Goal: Information Seeking & Learning: Compare options

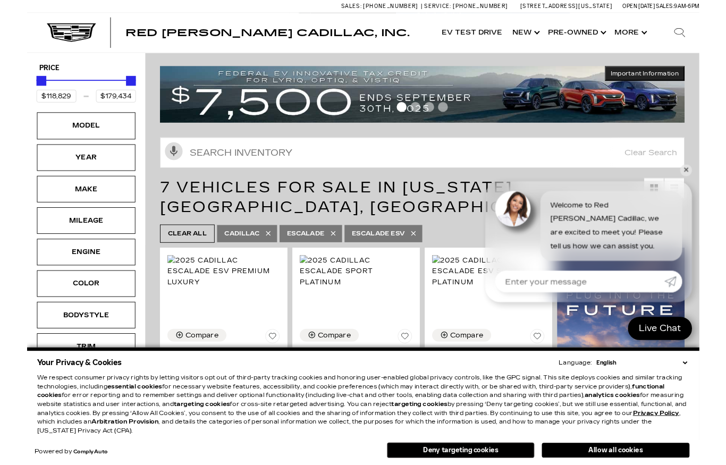
scroll to position [100, 0]
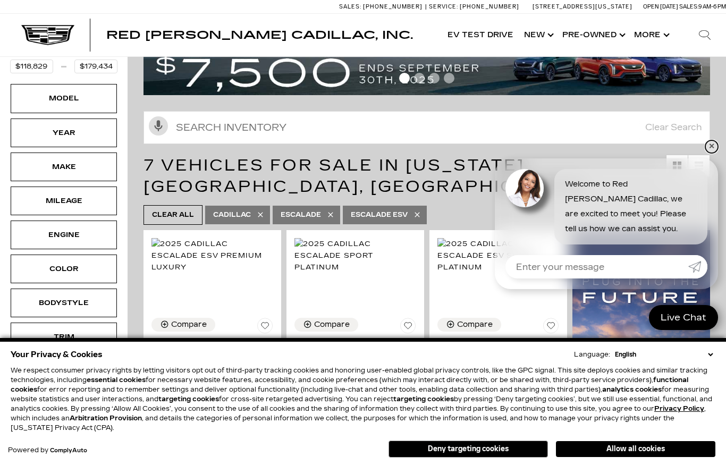
click at [712, 151] on link "✕" at bounding box center [711, 146] width 13 height 13
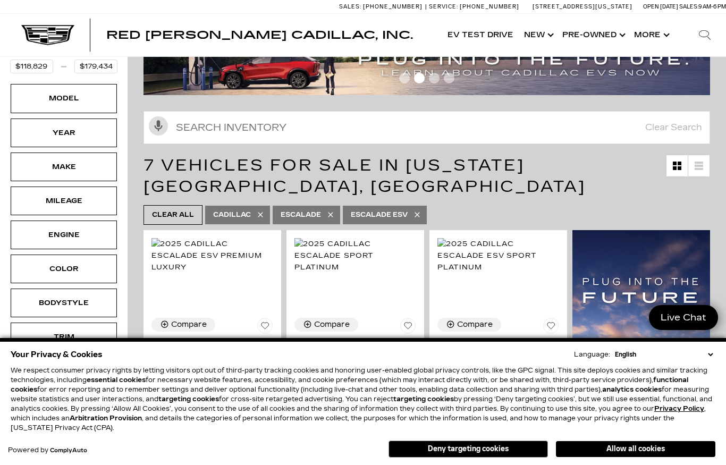
click at [601, 38] on link "Show Pre-Owned" at bounding box center [593, 35] width 72 height 43
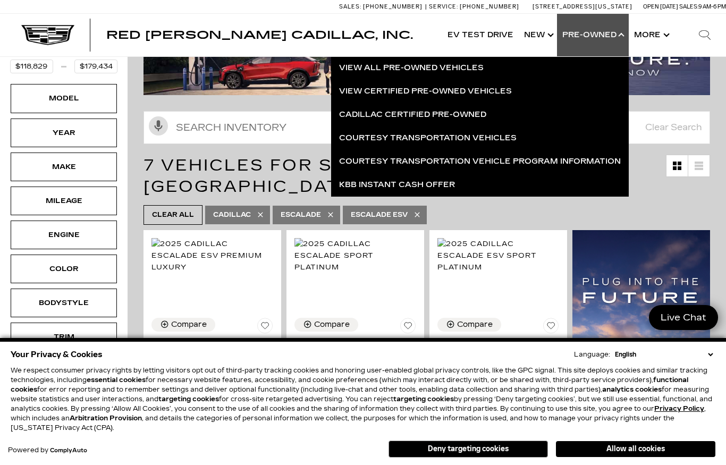
click at [490, 98] on link "View Certified Pre-Owned Vehicles" at bounding box center [480, 91] width 298 height 23
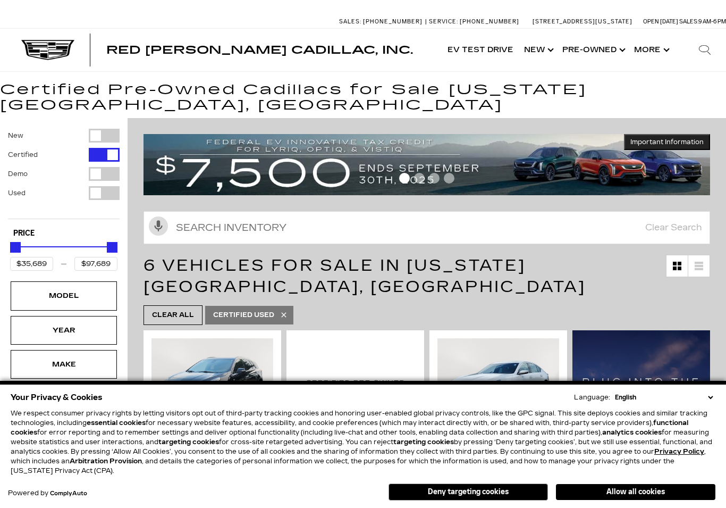
scroll to position [263, 0]
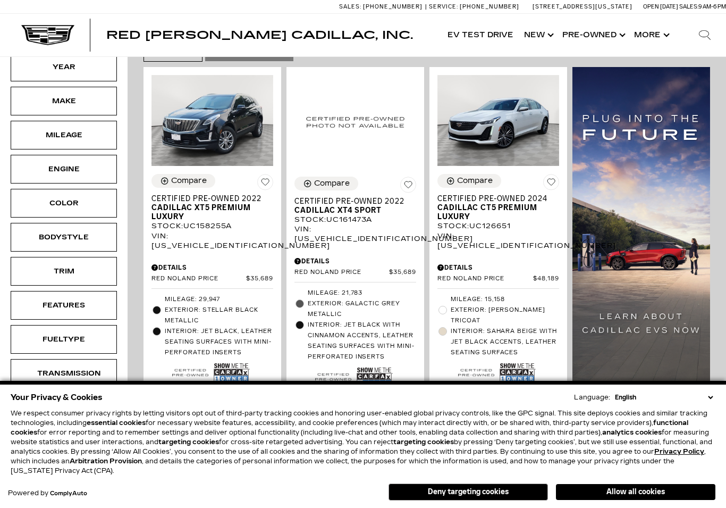
click at [478, 496] on button "Deny targeting cookies" at bounding box center [468, 491] width 159 height 17
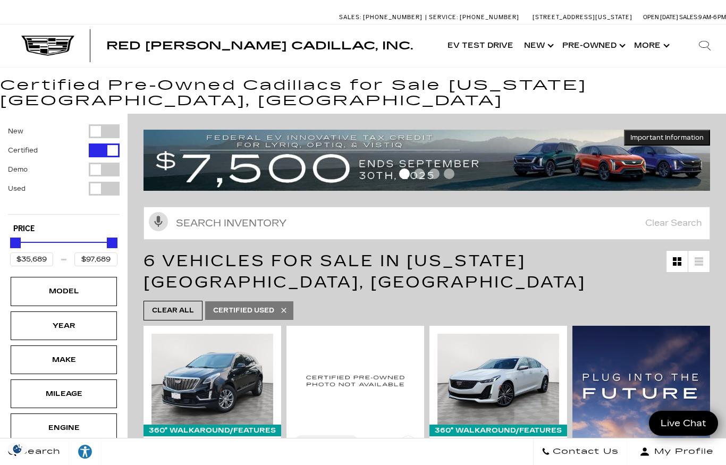
scroll to position [0, 0]
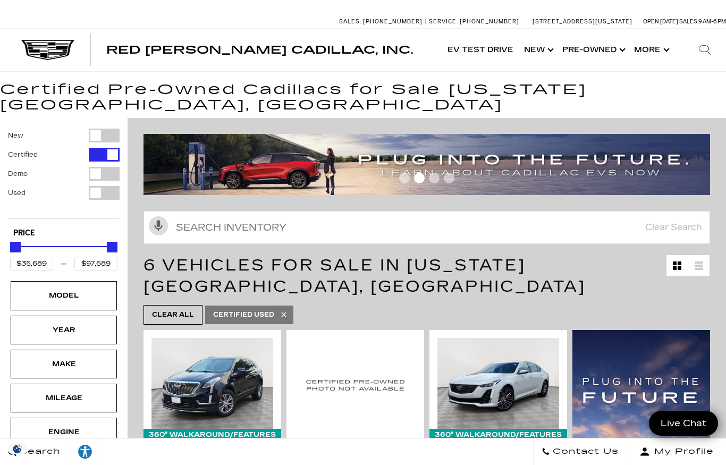
click at [544, 48] on link "Show New" at bounding box center [538, 50] width 38 height 43
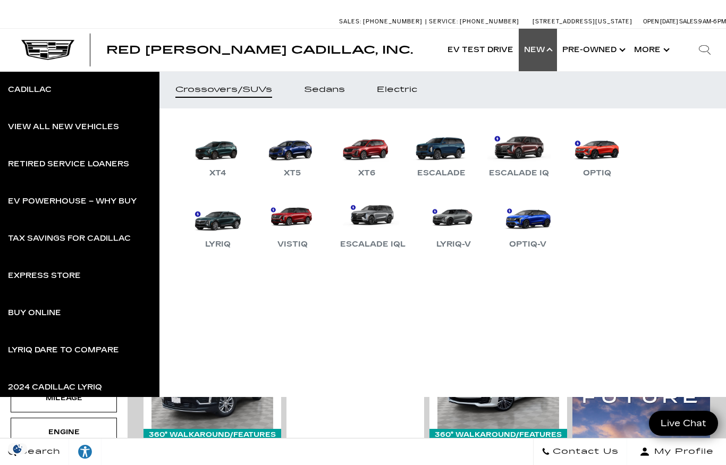
click at [327, 98] on link "Sedans" at bounding box center [324, 89] width 73 height 37
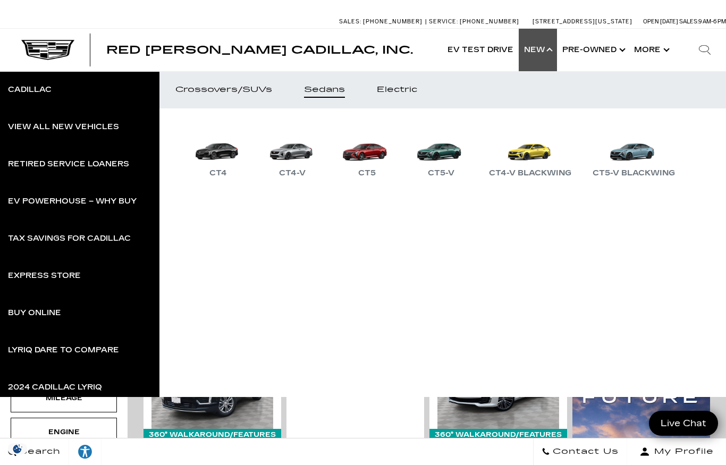
click at [544, 169] on div "CT4-V Blackwing" at bounding box center [530, 173] width 93 height 13
click at [538, 166] on link "CT4-V Blackwing" at bounding box center [530, 151] width 93 height 55
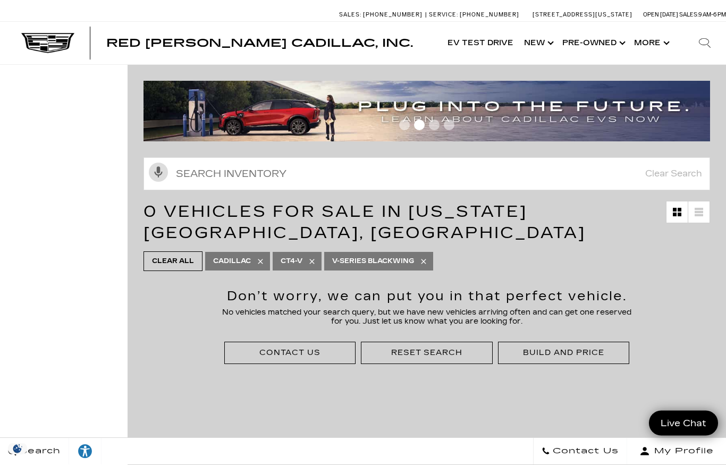
scroll to position [7, 0]
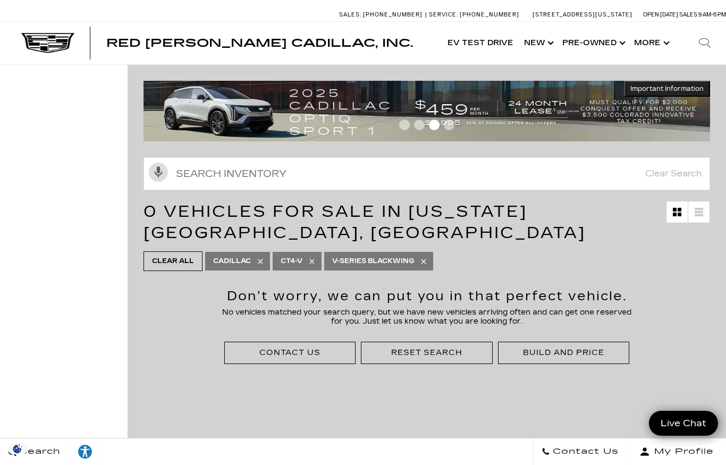
click at [428, 263] on icon at bounding box center [423, 261] width 9 height 9
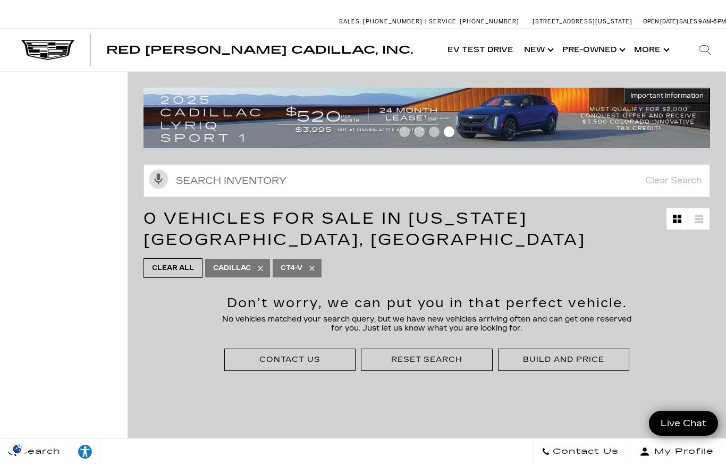
click at [311, 268] on icon at bounding box center [312, 268] width 9 height 9
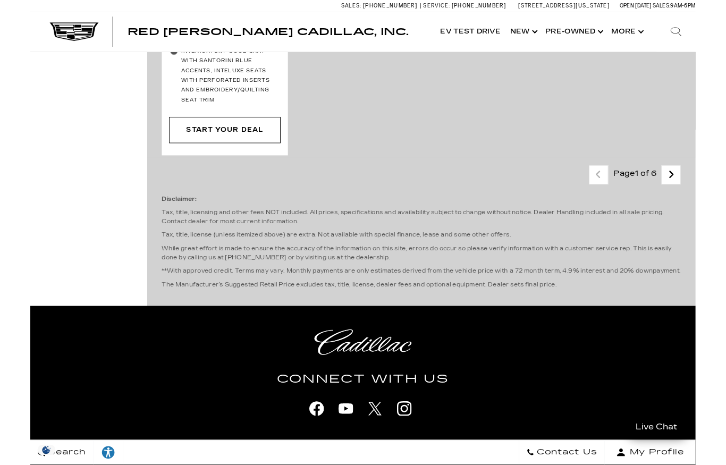
scroll to position [3245, 0]
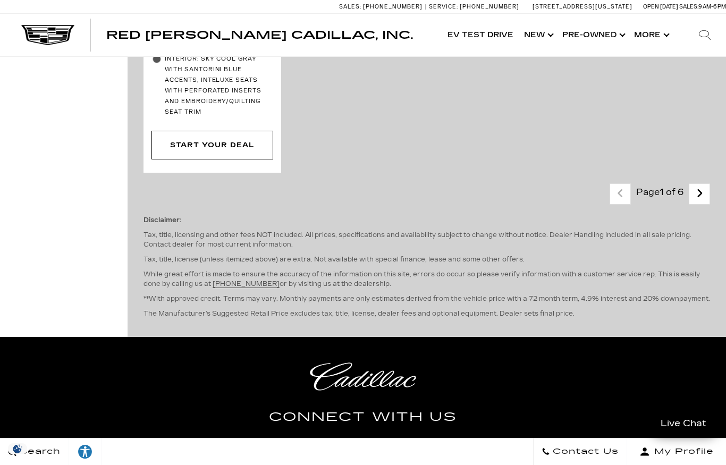
click at [703, 185] on link "Next" at bounding box center [699, 194] width 23 height 19
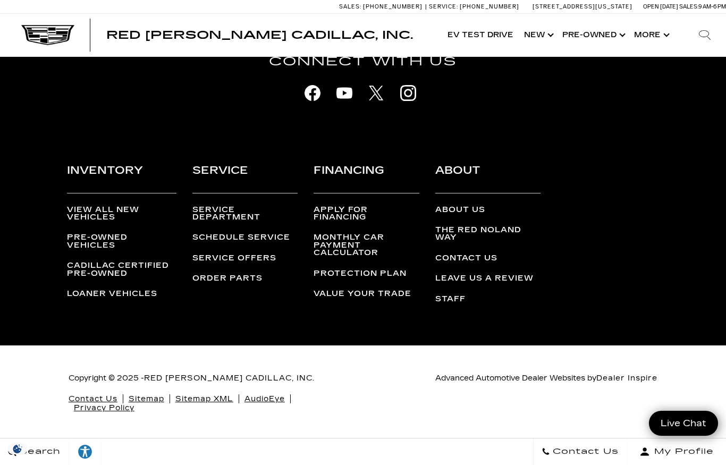
scroll to position [3029, 0]
